Goal: Find specific page/section: Find specific page/section

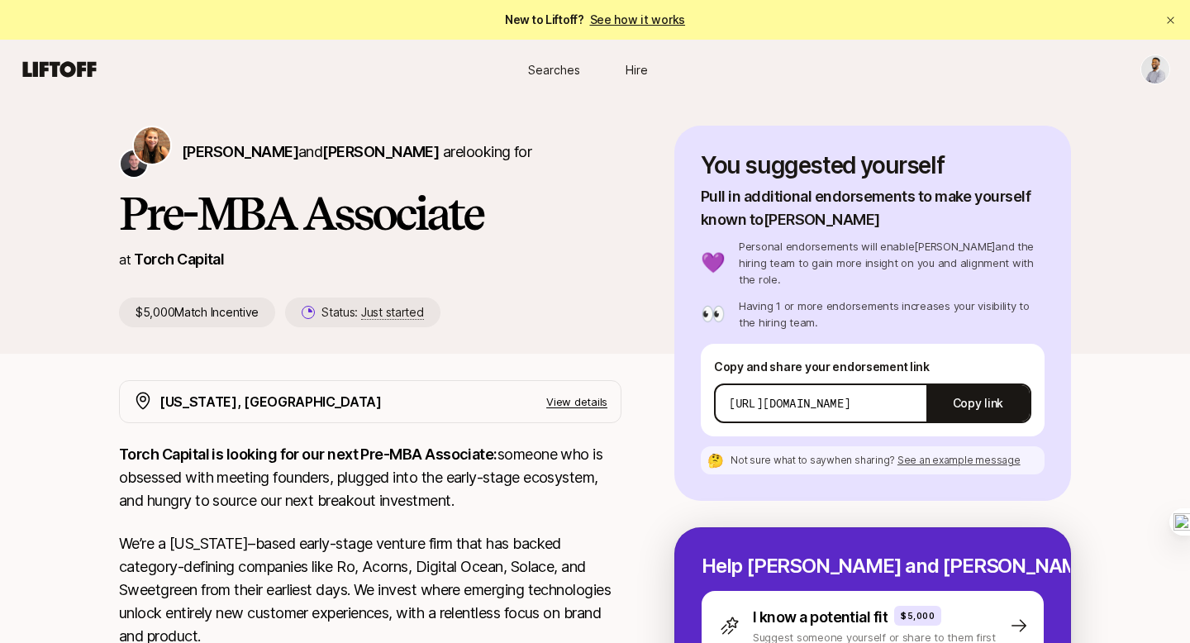
click at [1156, 64] on html "New to Liftoff? See how it works Searches Hire Searches Hire [PERSON_NAME] and …" at bounding box center [595, 321] width 1190 height 643
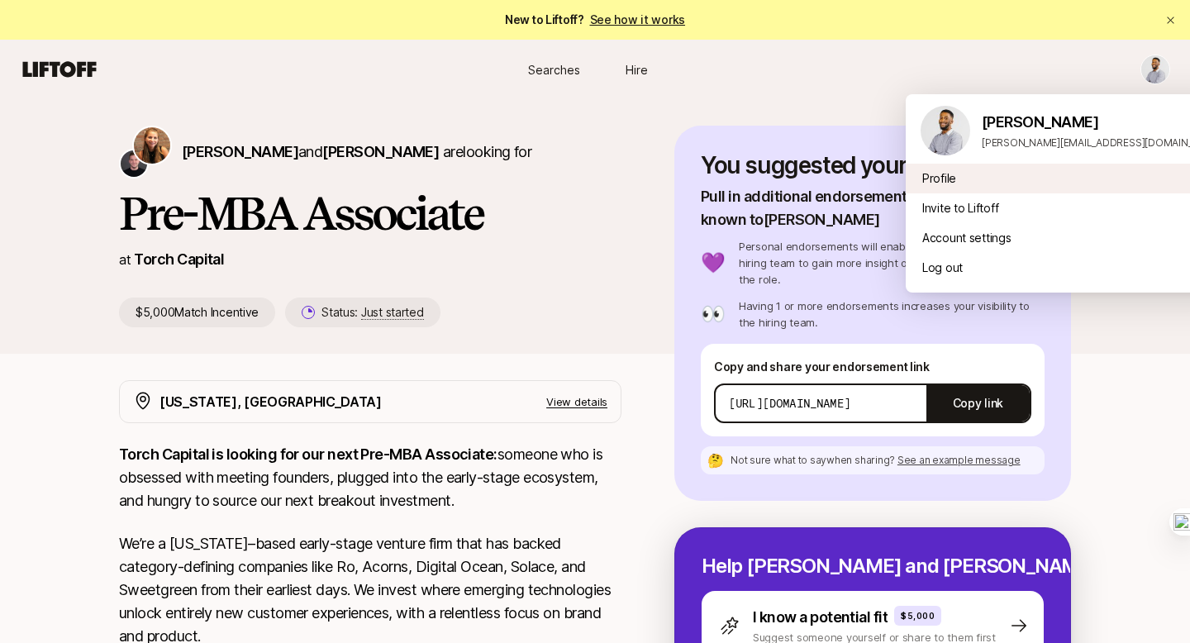
click at [1105, 170] on div "Profile" at bounding box center [1071, 179] width 331 height 30
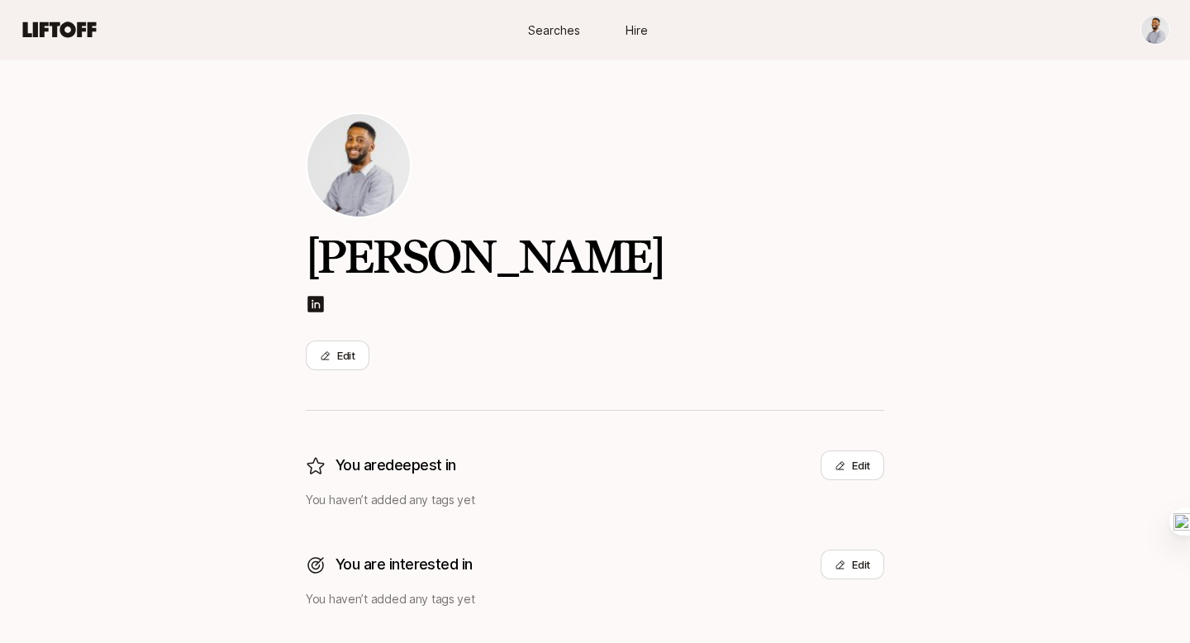
click at [564, 35] on span "Searches" at bounding box center [554, 29] width 52 height 17
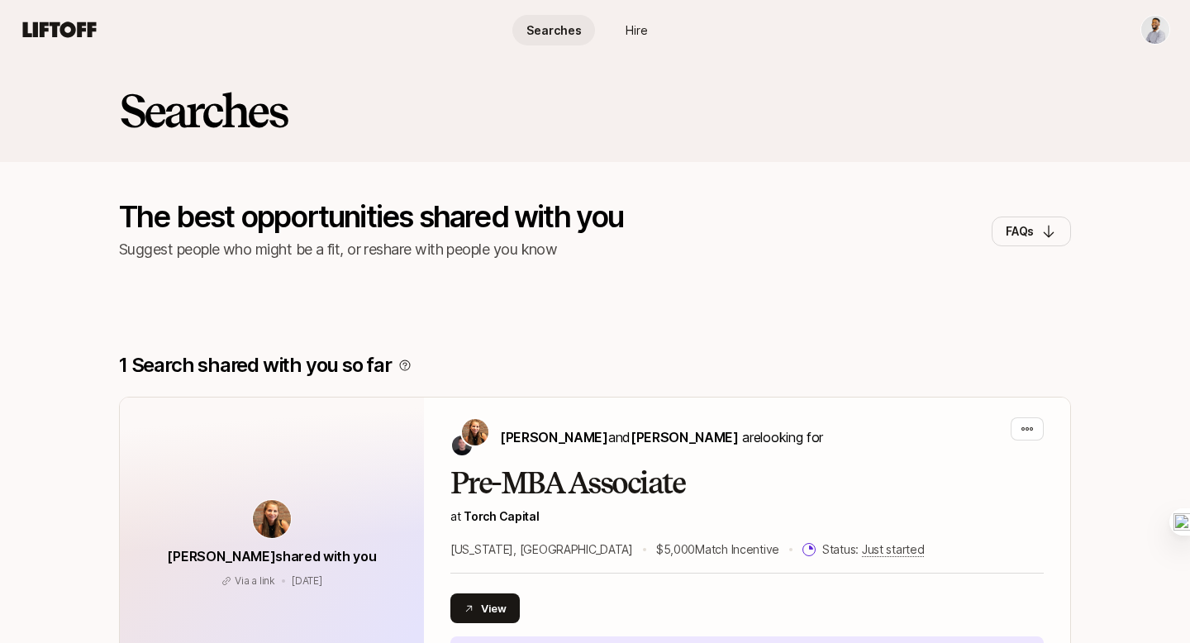
scroll to position [273, 0]
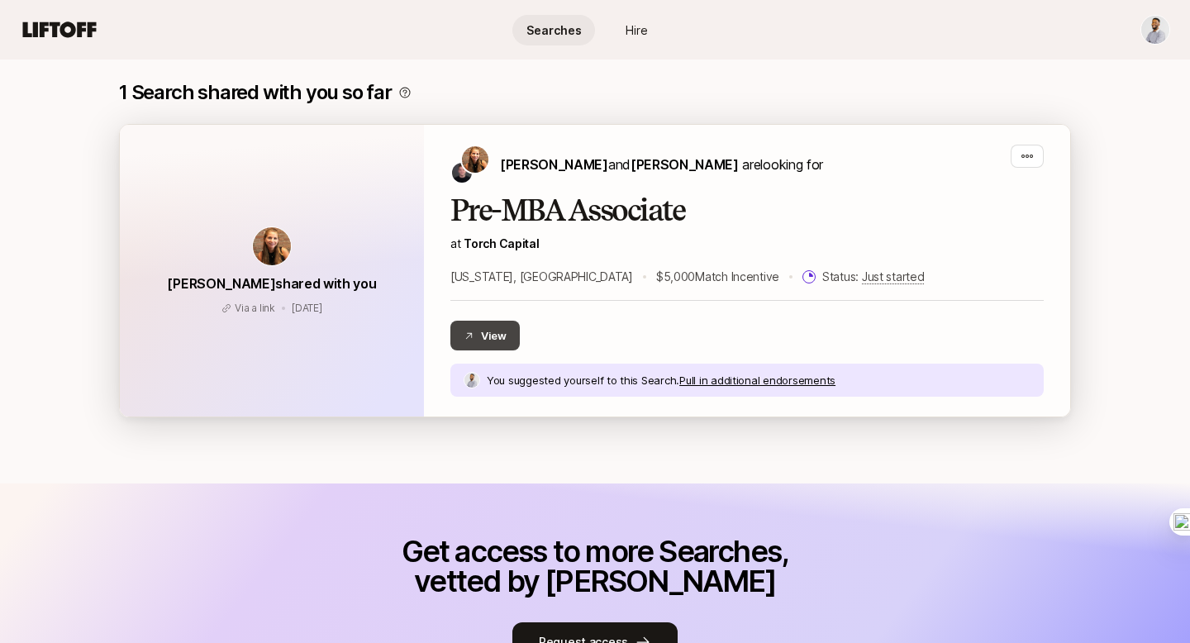
click at [490, 336] on button "View" at bounding box center [485, 336] width 69 height 30
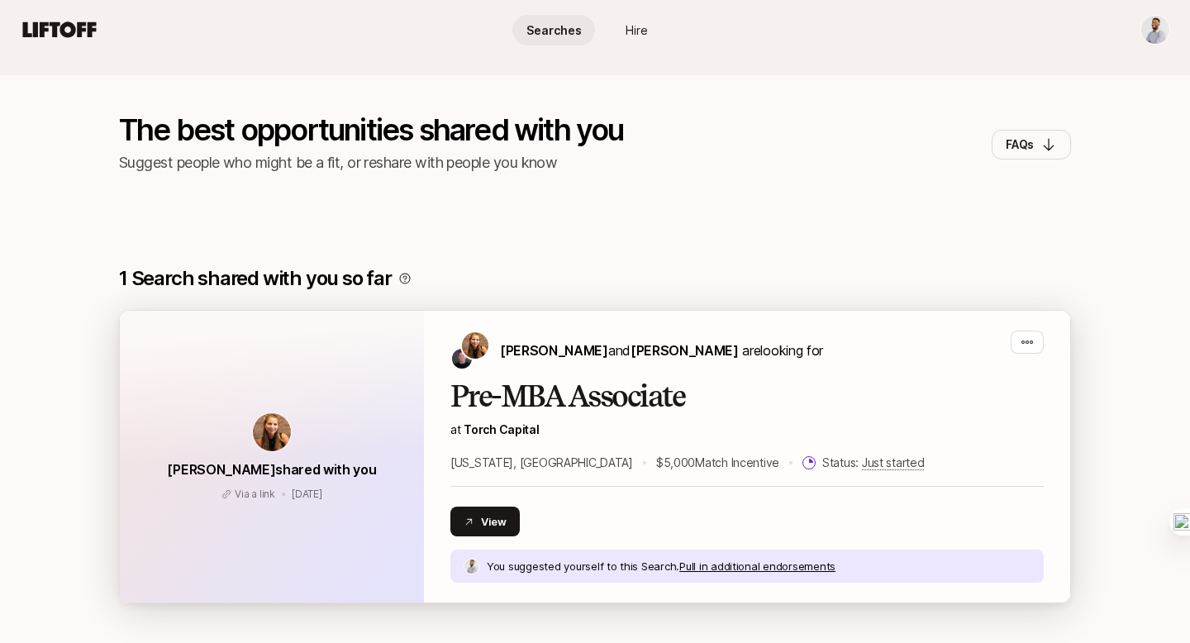
scroll to position [0, 0]
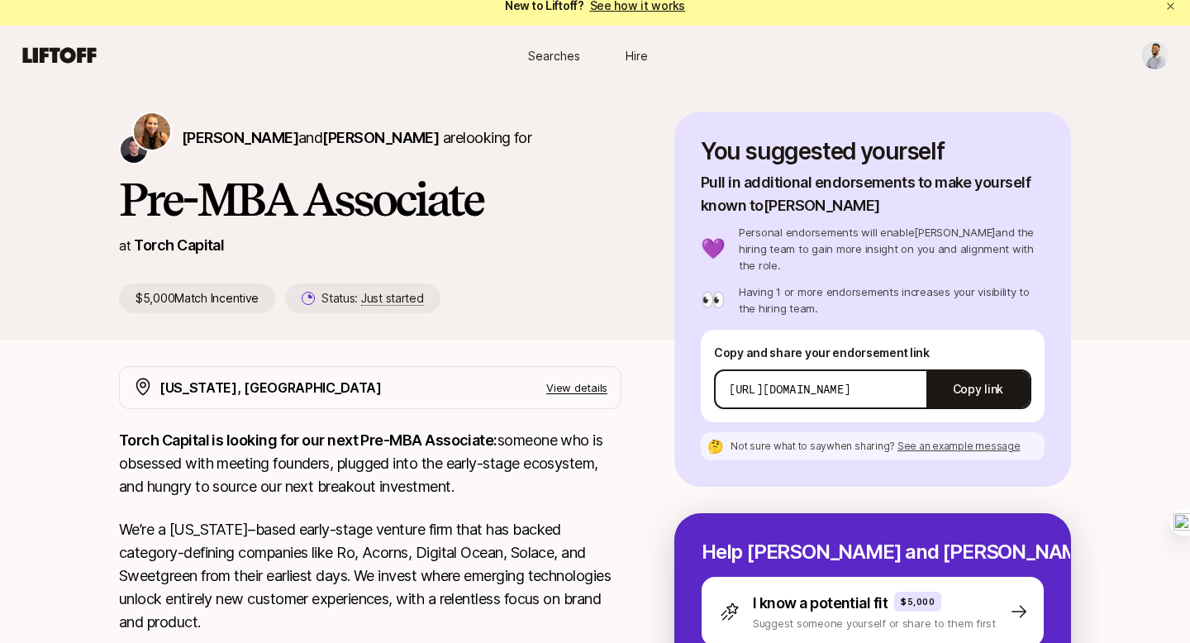
scroll to position [14, 0]
click at [584, 385] on p "View details" at bounding box center [576, 387] width 61 height 17
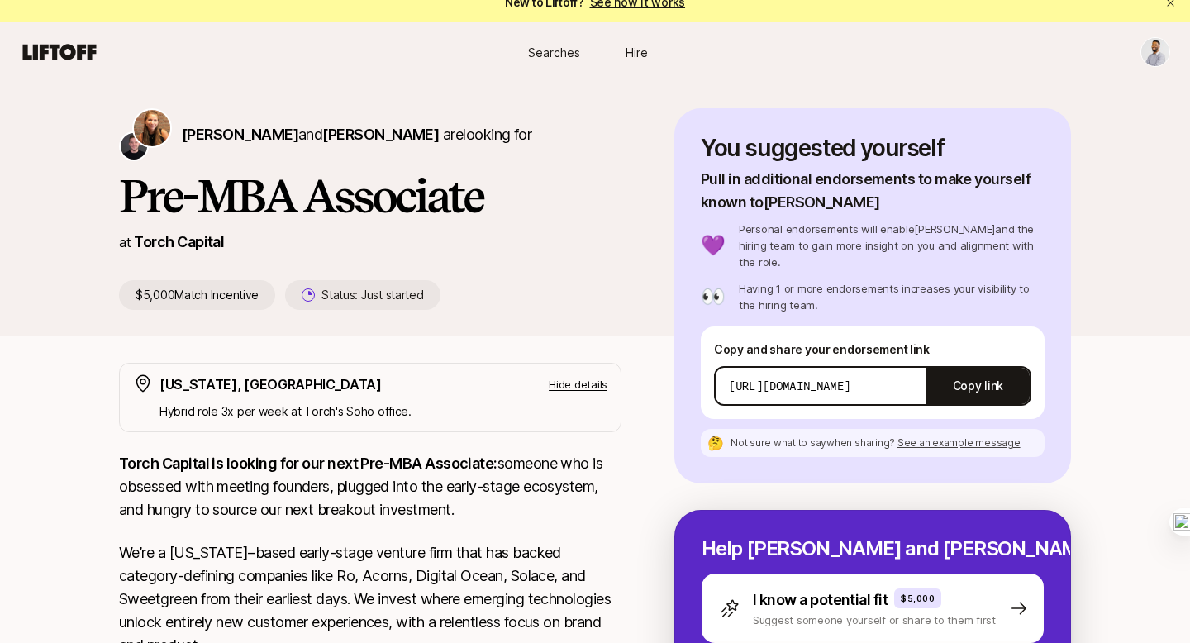
scroll to position [0, 0]
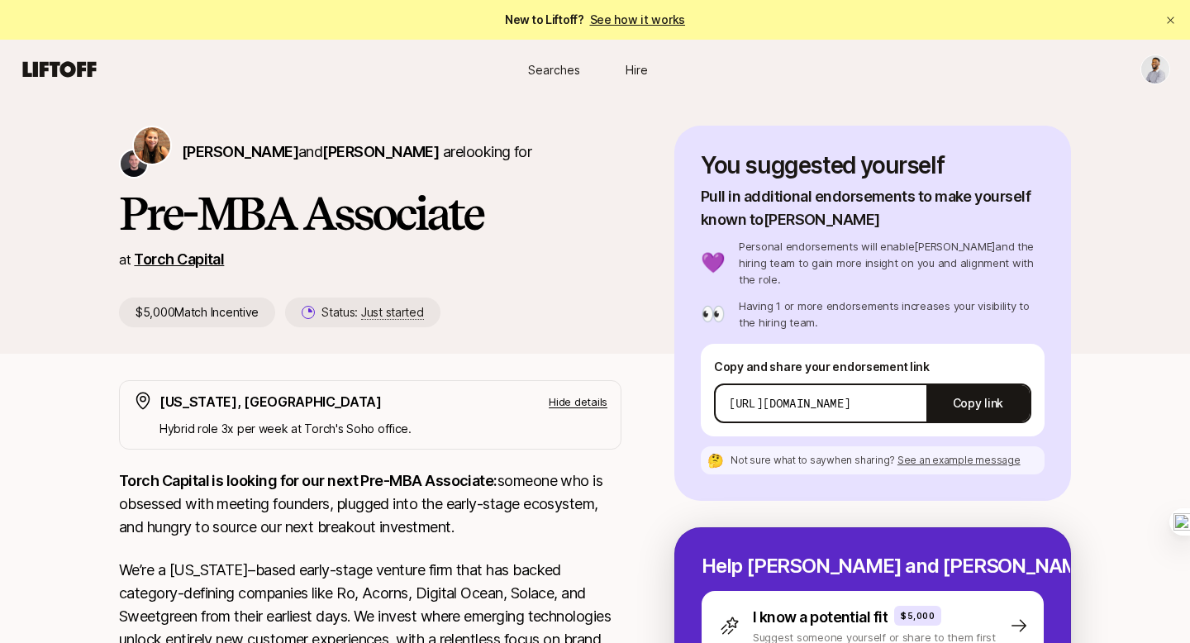
click at [206, 255] on link "Torch Capital" at bounding box center [179, 258] width 90 height 17
